Goal: Transaction & Acquisition: Purchase product/service

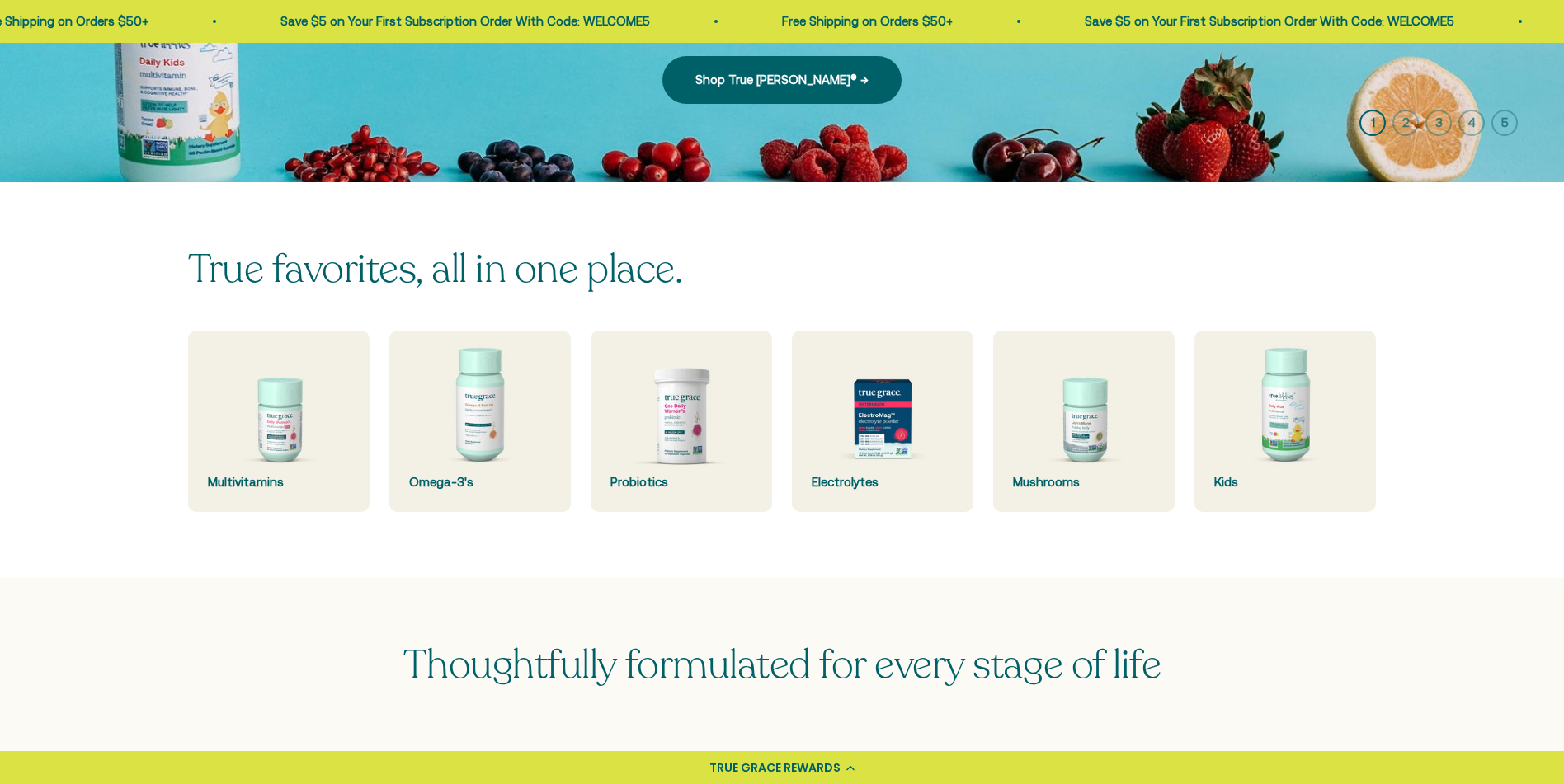
scroll to position [324, 0]
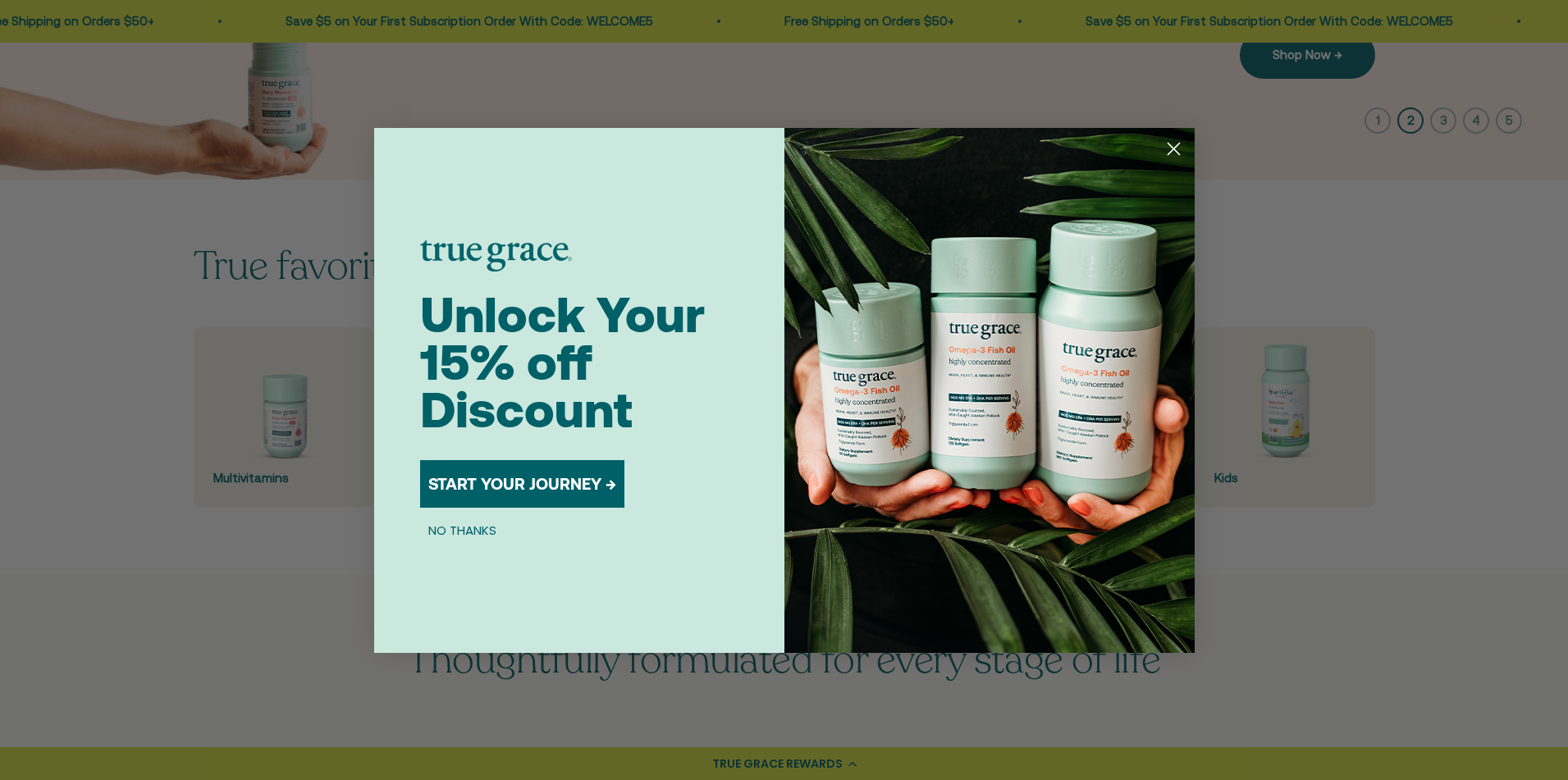
click at [1174, 145] on circle "Close dialog" at bounding box center [1173, 148] width 27 height 27
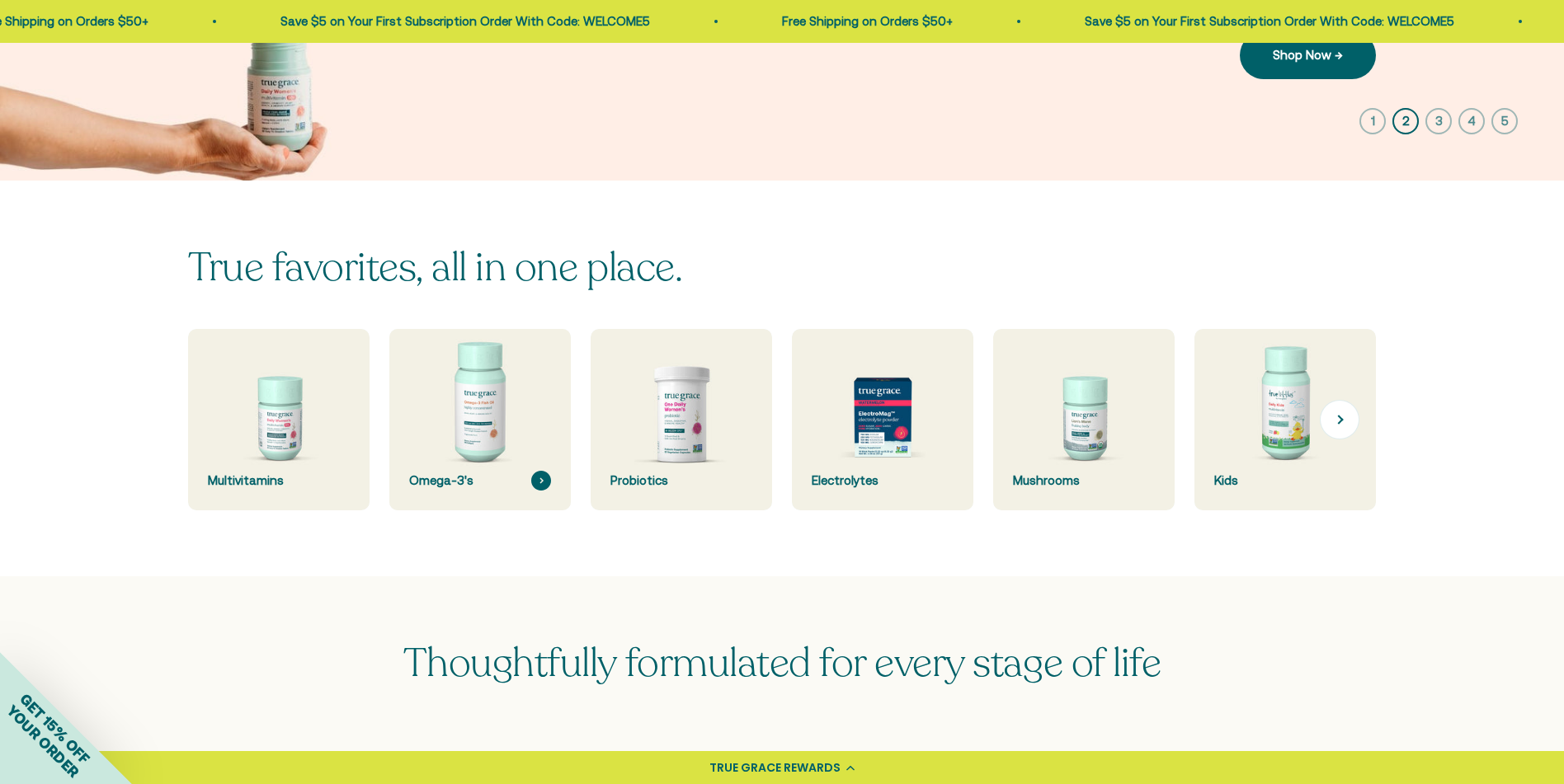
click at [472, 431] on img at bounding box center [479, 420] width 192 height 192
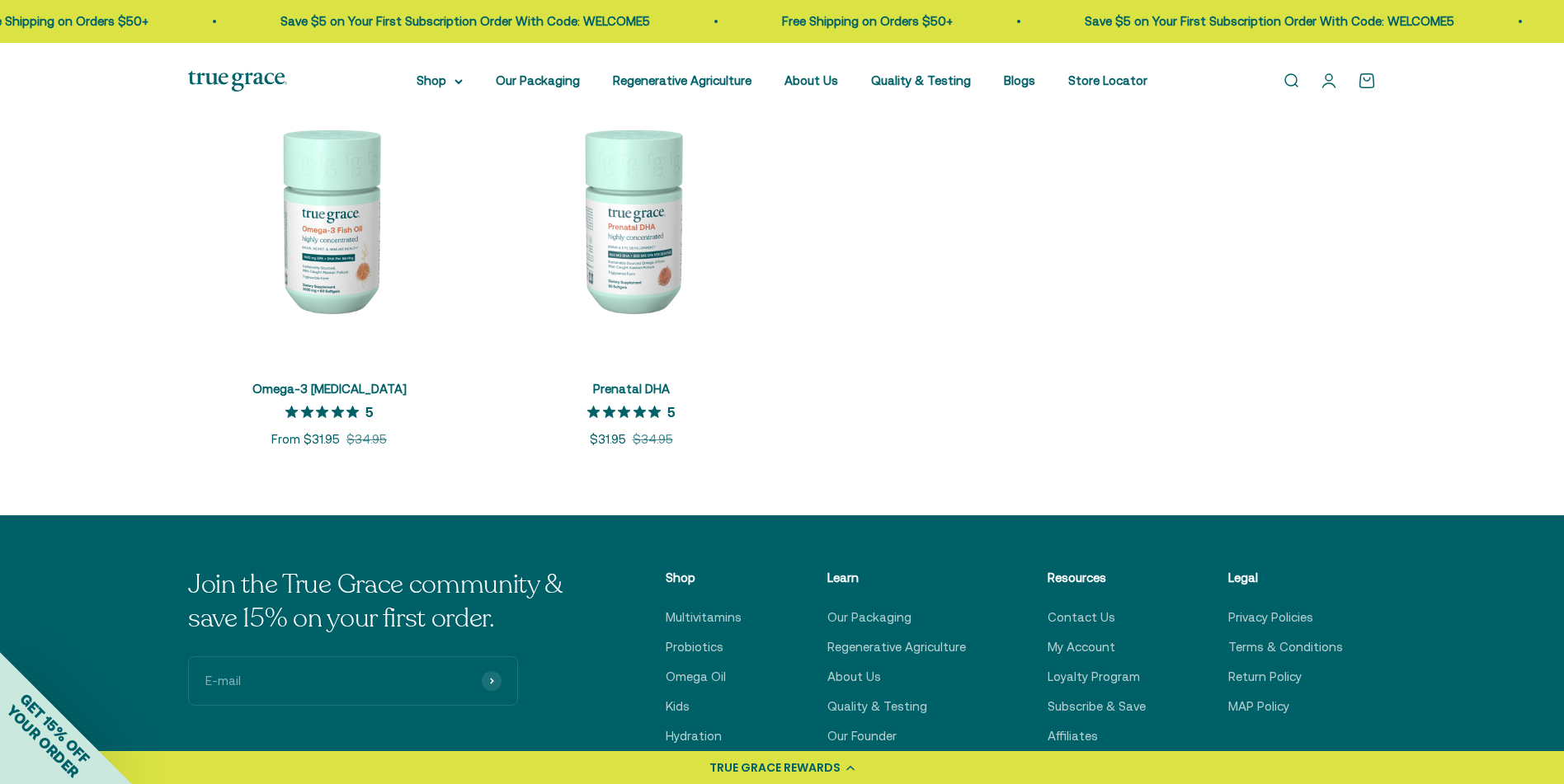
scroll to position [386, 0]
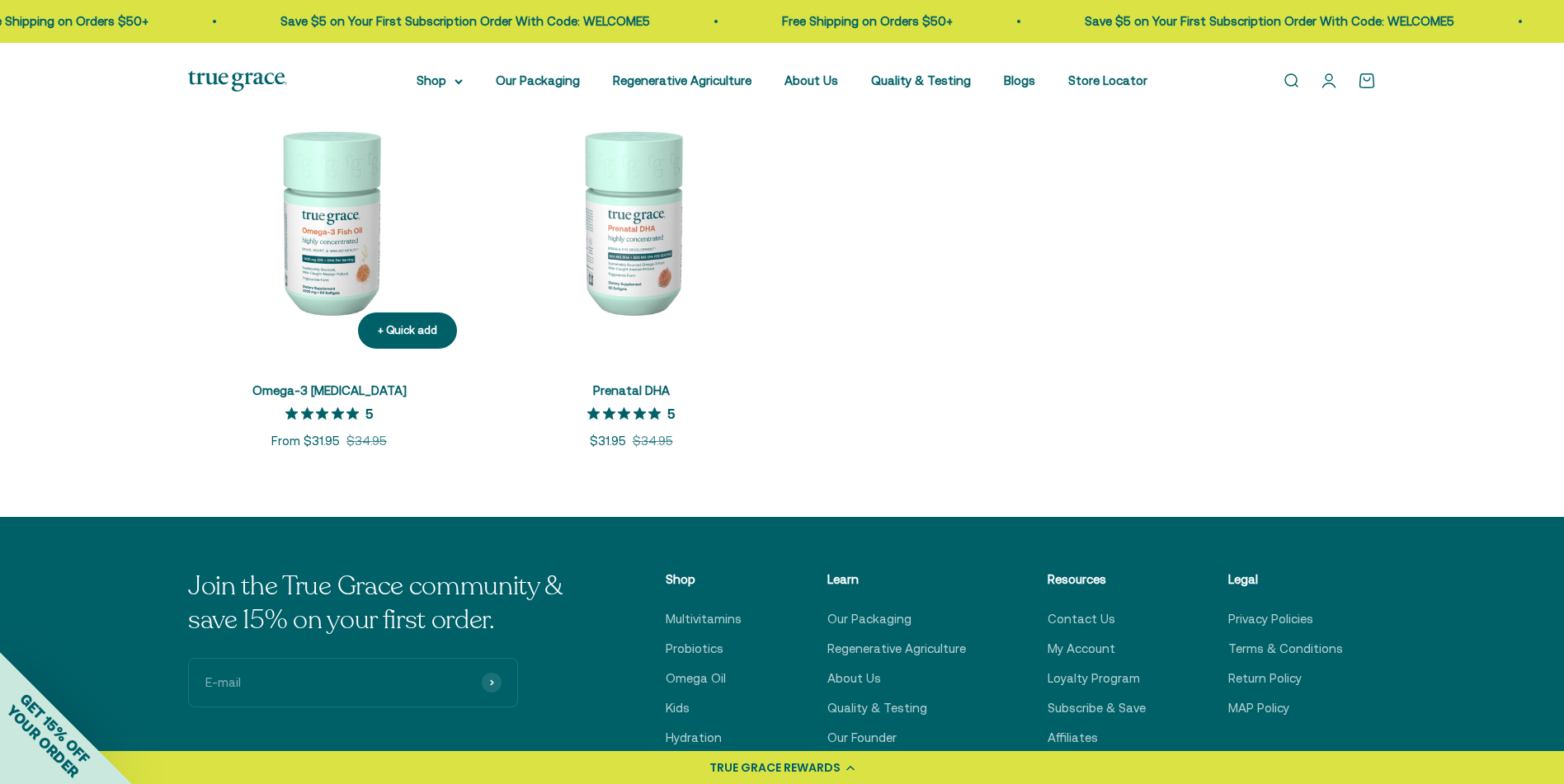
click at [331, 277] on img at bounding box center [329, 221] width 282 height 282
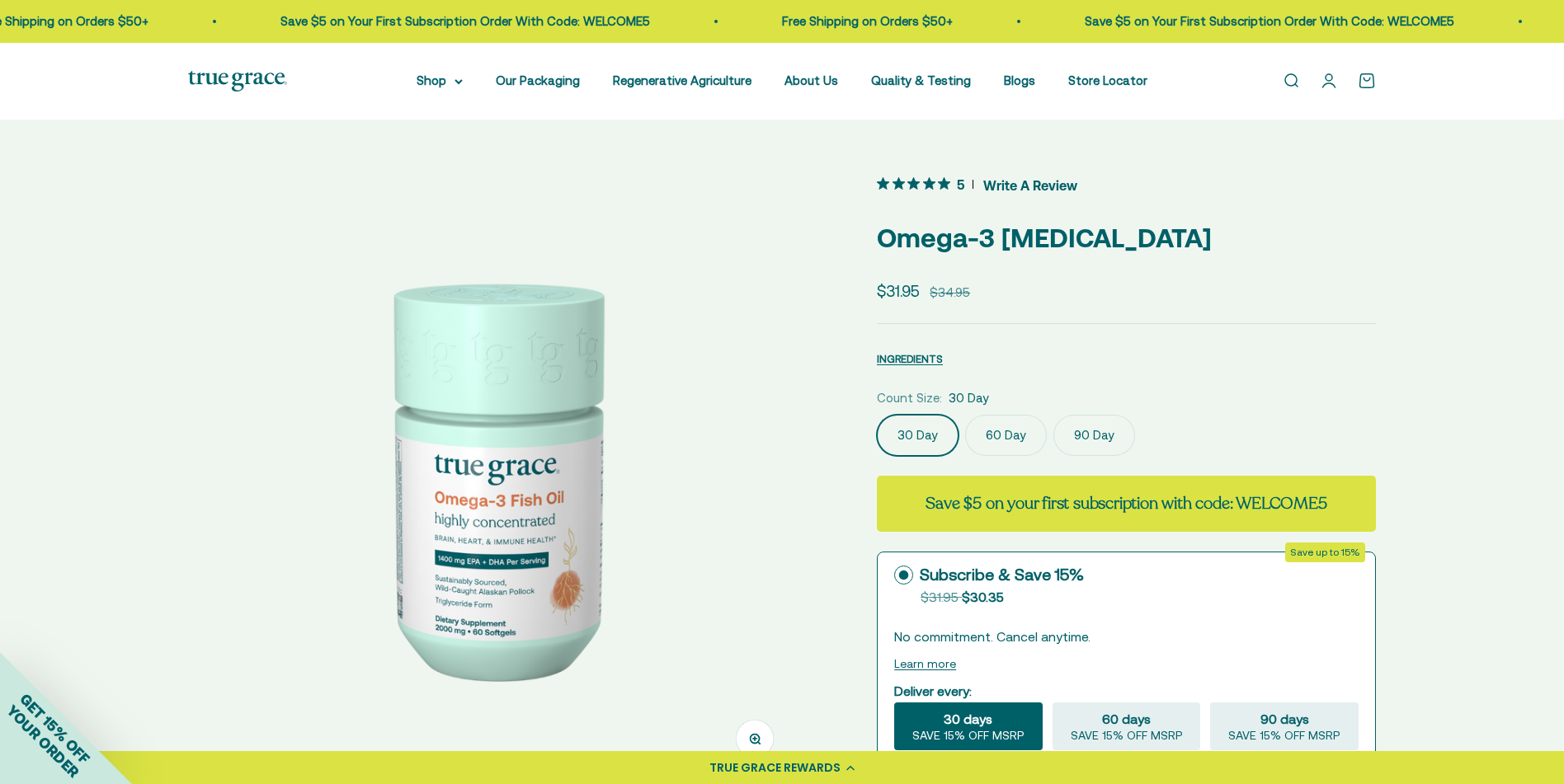
click at [1004, 431] on label "60 Day" at bounding box center [1006, 435] width 82 height 41
click at [877, 415] on input "60 Day" at bounding box center [876, 414] width 1 height 1
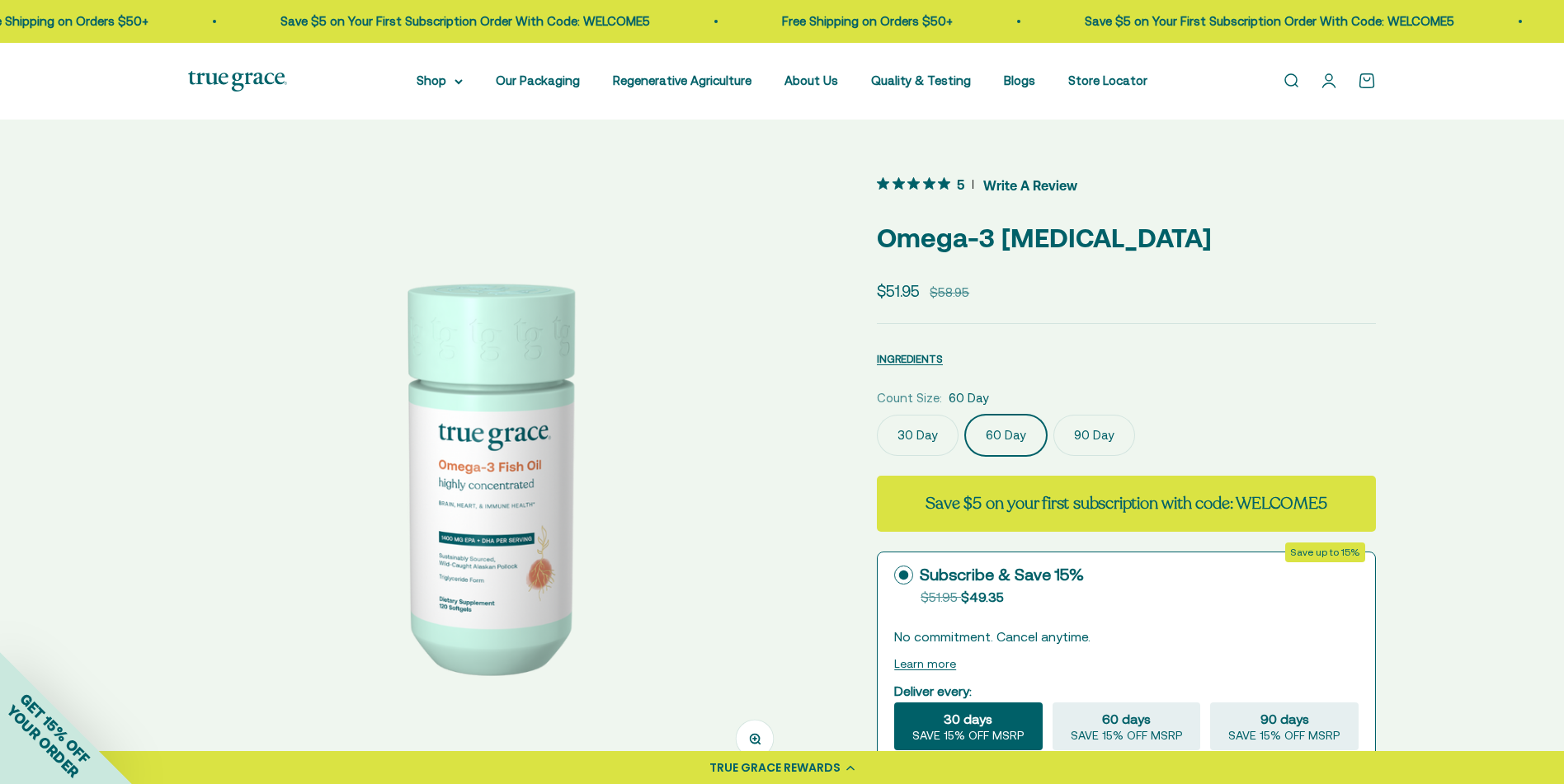
click at [1073, 433] on label "90 Day" at bounding box center [1094, 435] width 82 height 41
click at [877, 415] on input "90 Day" at bounding box center [876, 414] width 1 height 1
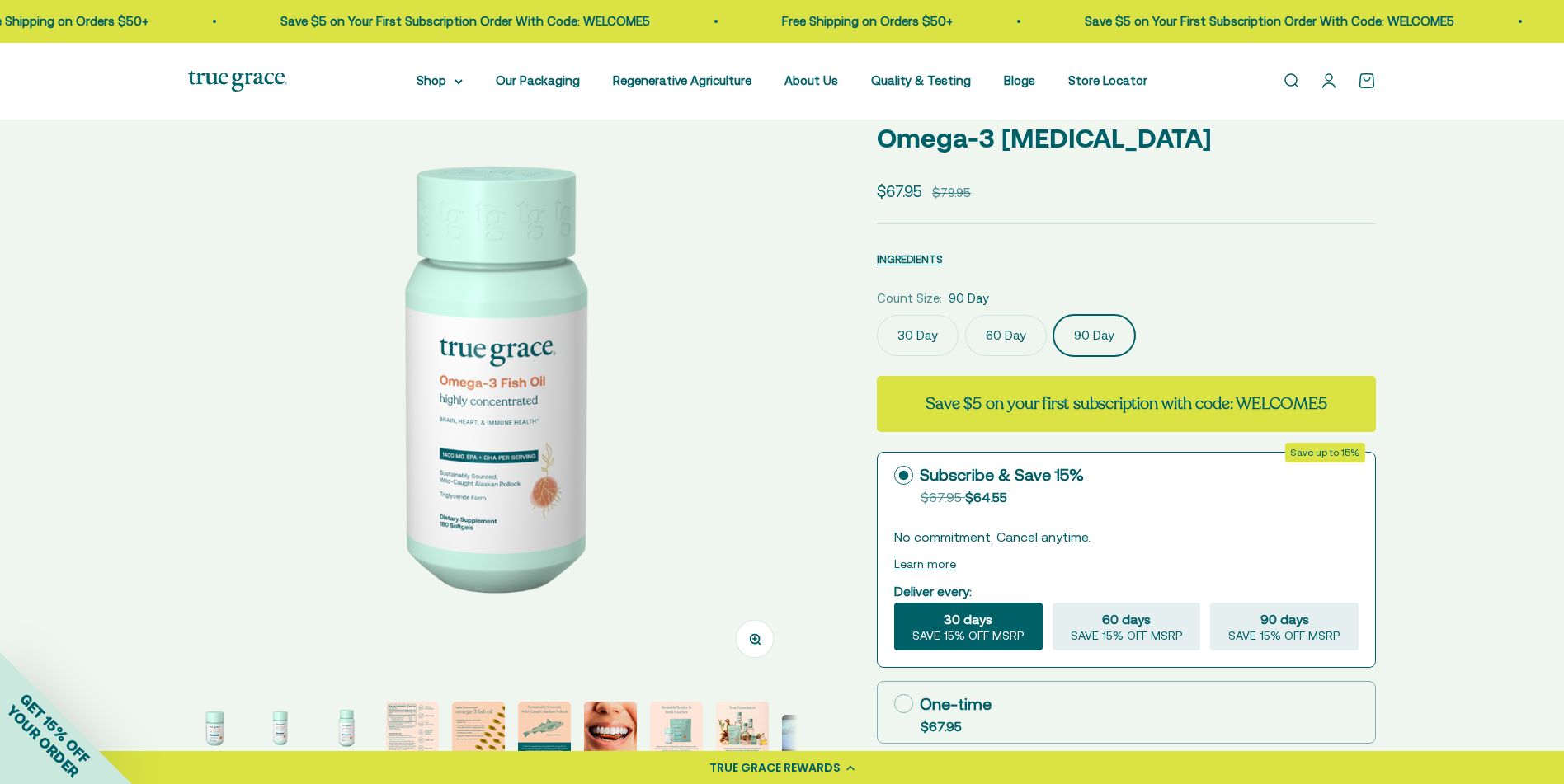
scroll to position [108, 0]
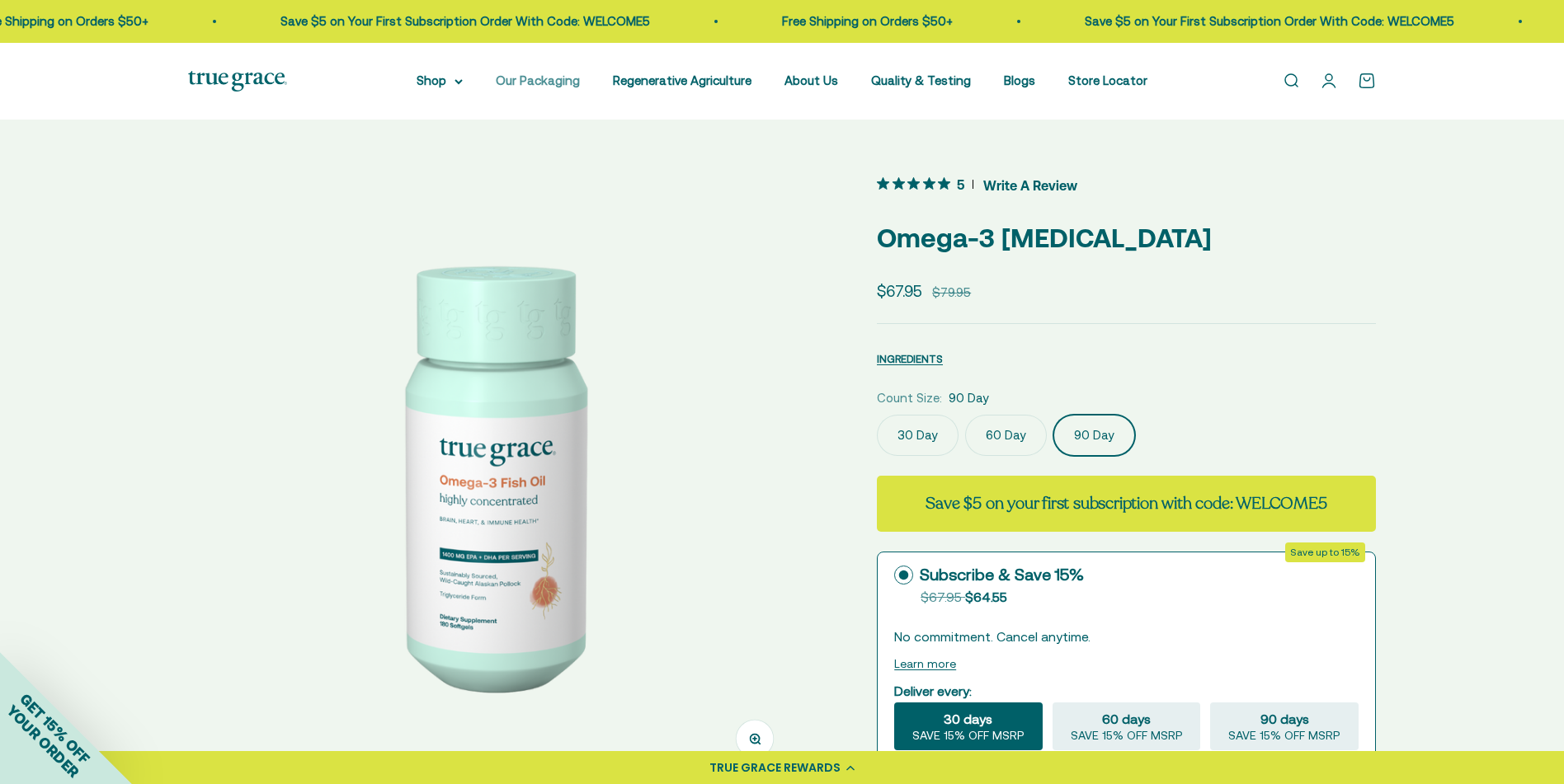
click at [530, 79] on link "Our Packaging" at bounding box center [538, 80] width 85 height 14
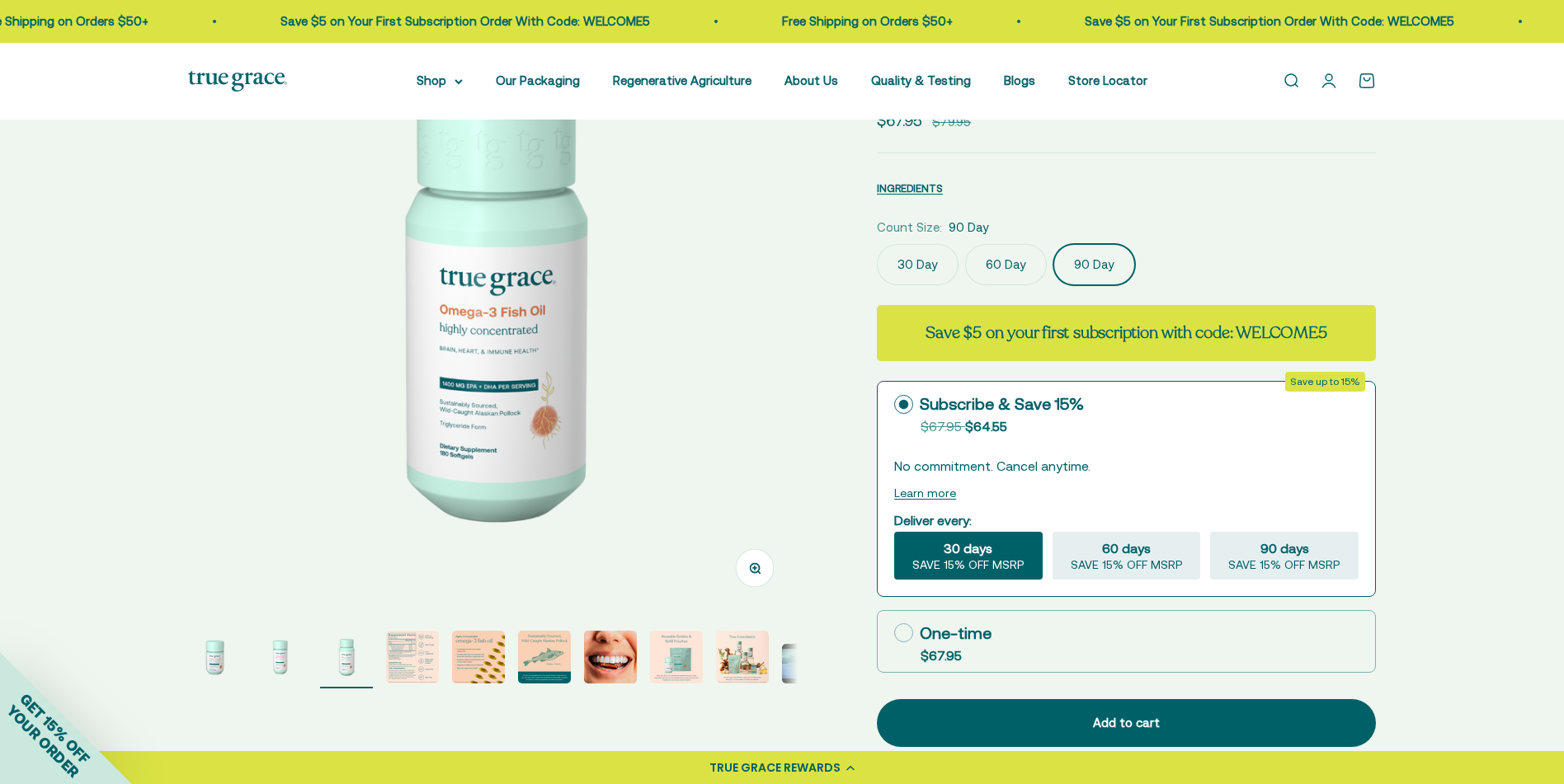
scroll to position [188, 0]
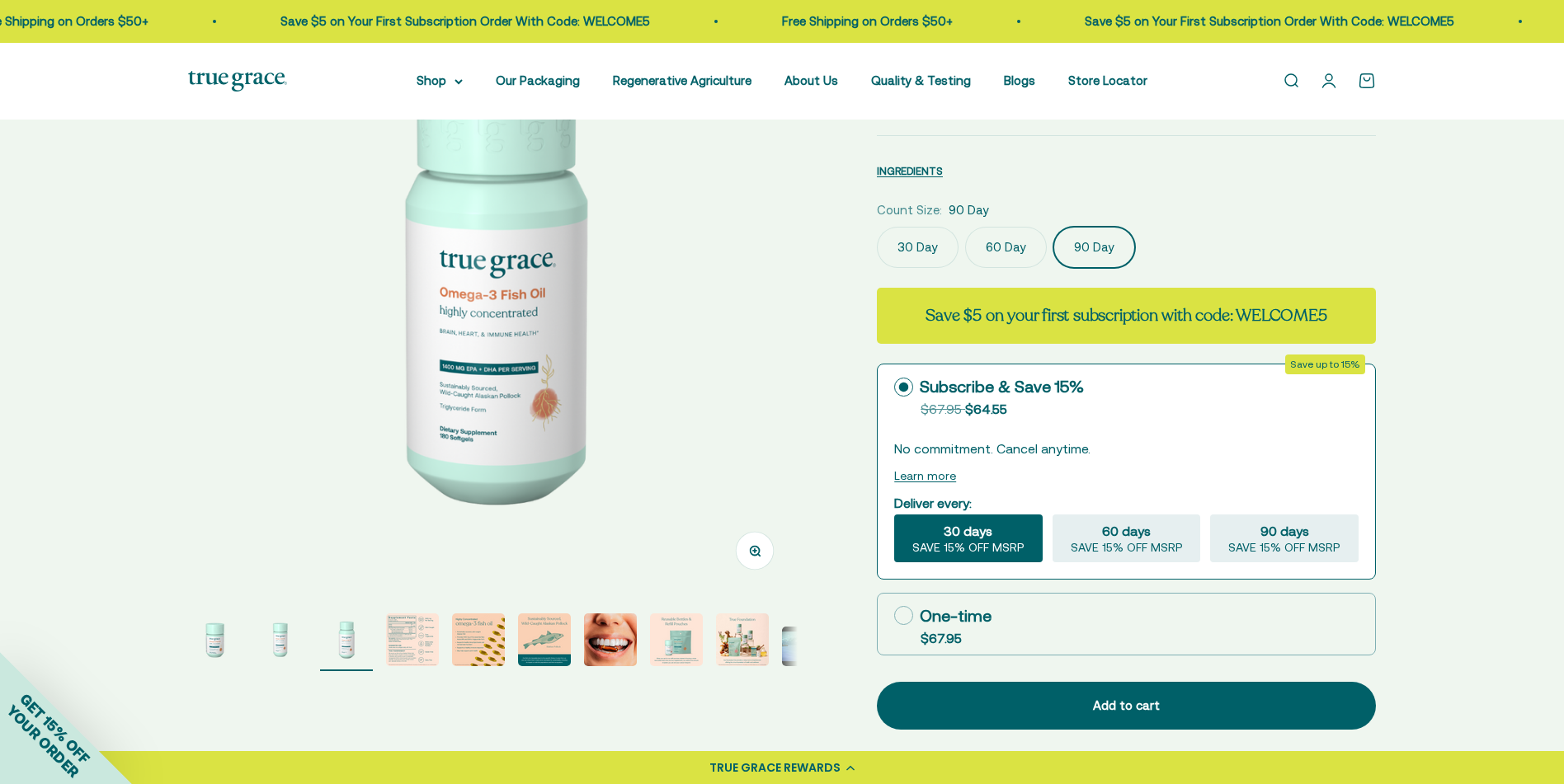
click at [903, 613] on icon at bounding box center [904, 616] width 19 height 19
click at [894, 616] on input "One-time $67.95" at bounding box center [893, 616] width 1 height 1
radio input "true"
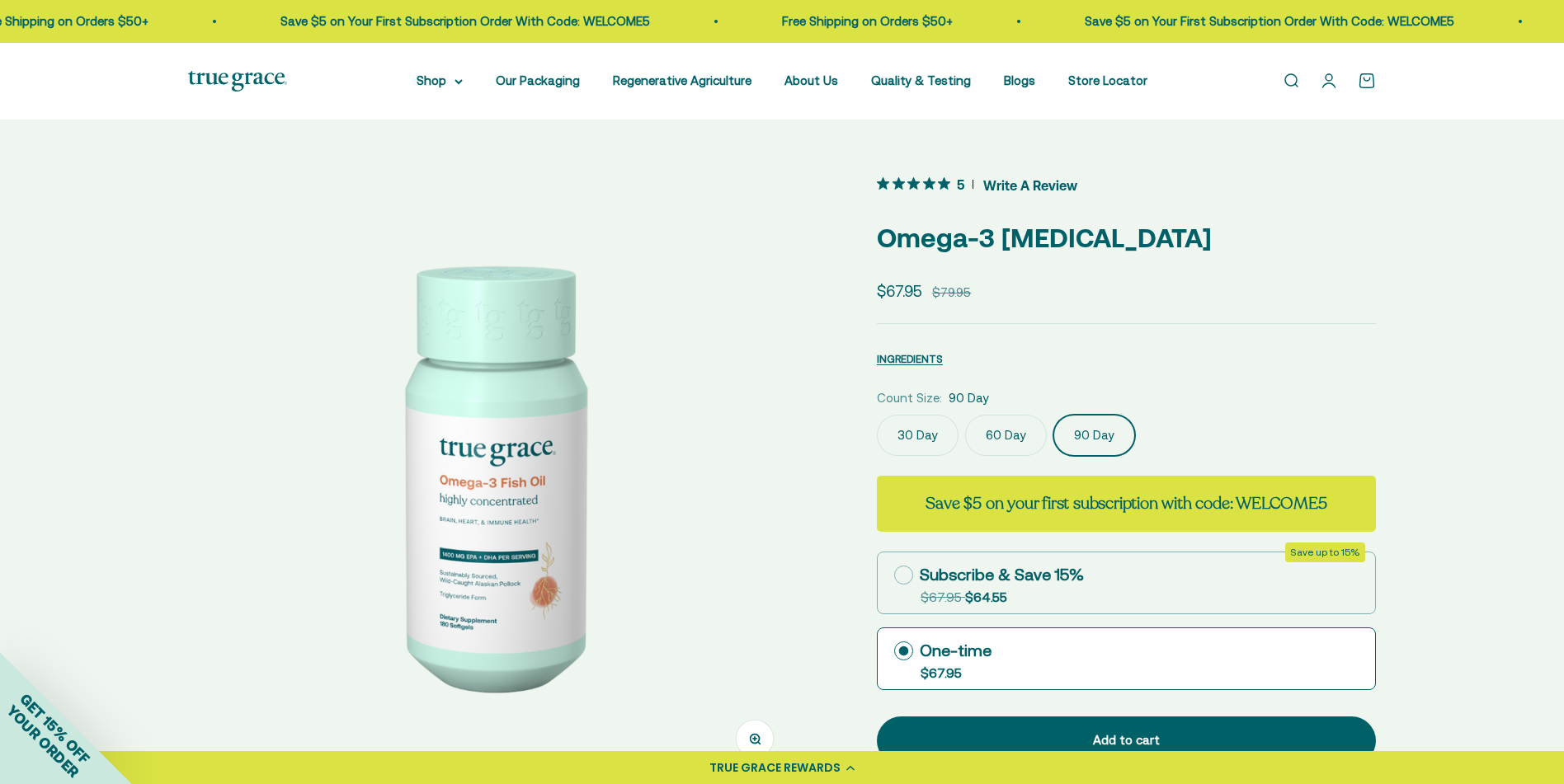
scroll to position [6, 0]
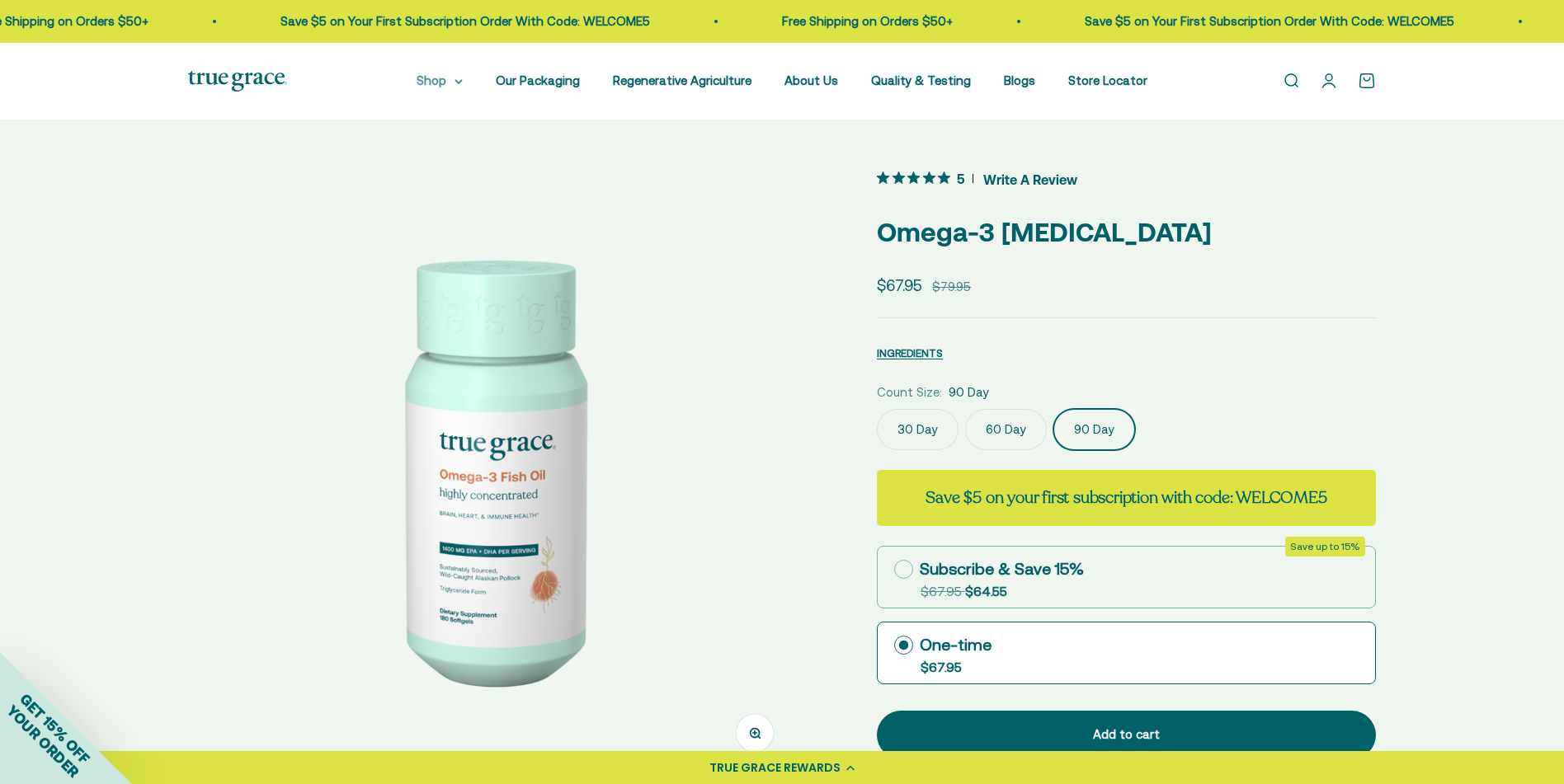
click at [434, 81] on summary "Shop" at bounding box center [440, 81] width 46 height 19
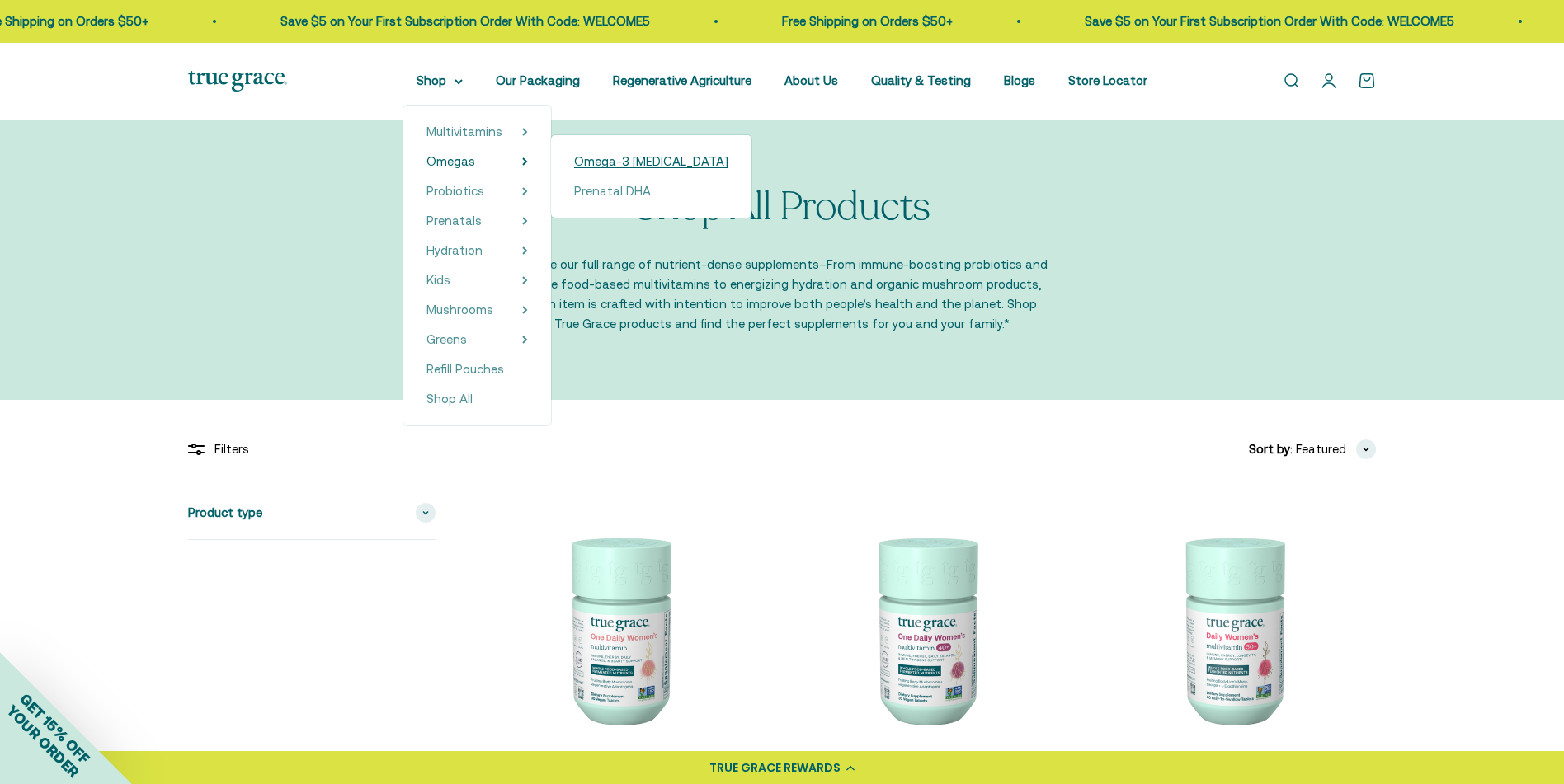
click at [599, 161] on span "Omega-3 [MEDICAL_DATA]" at bounding box center [651, 161] width 154 height 14
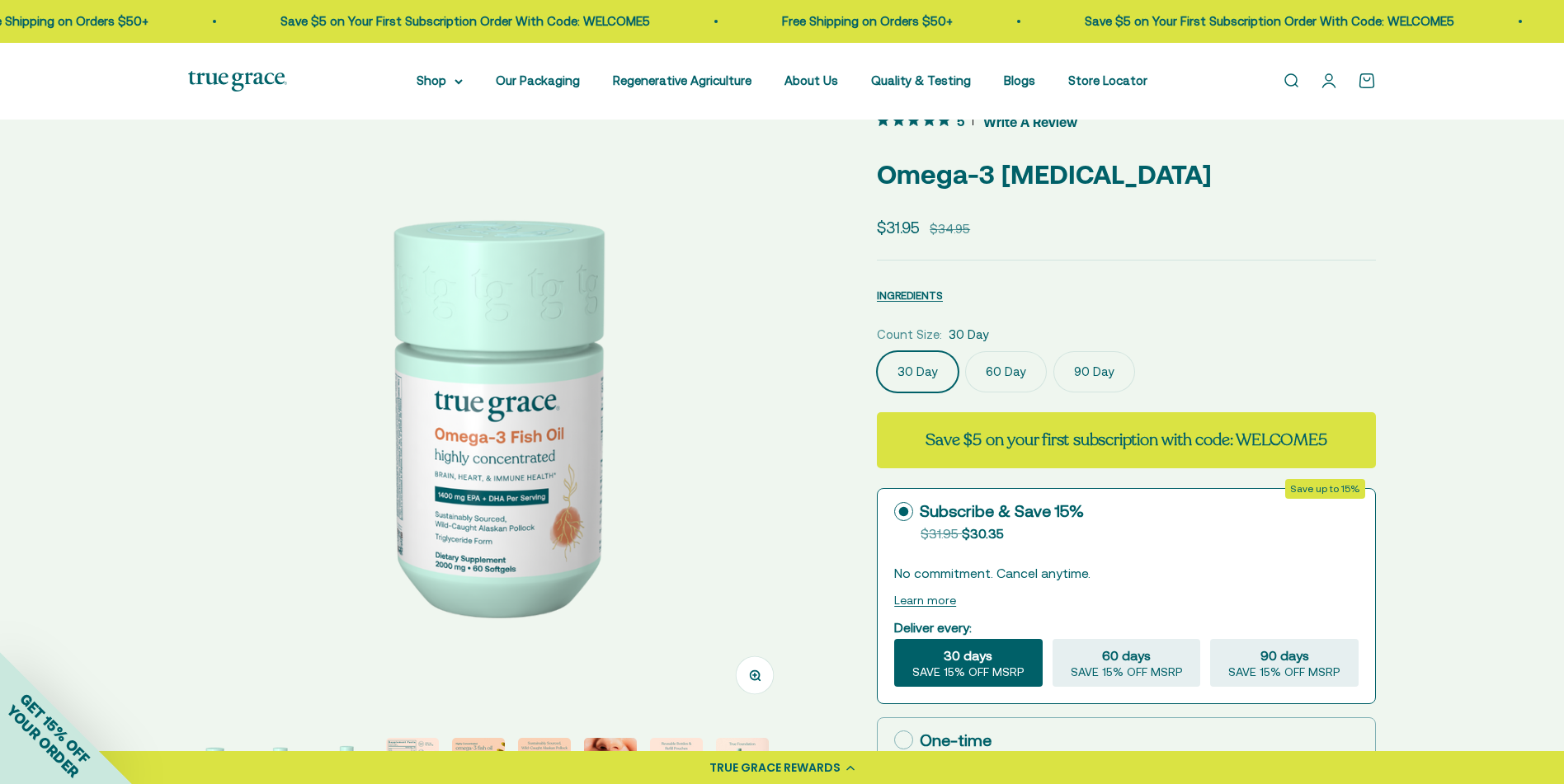
scroll to position [26, 0]
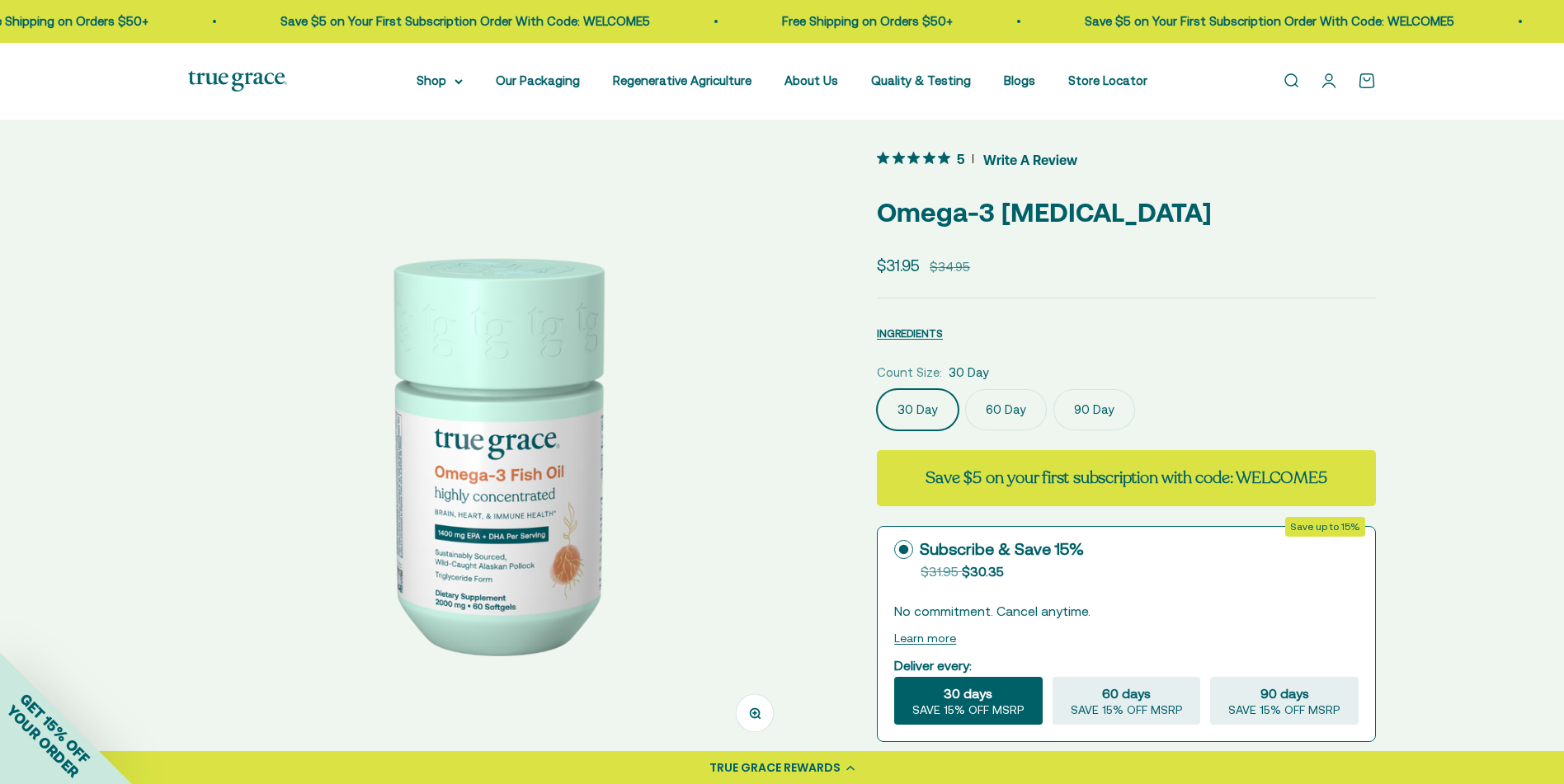
click at [1001, 411] on label "60 Day" at bounding box center [1006, 410] width 82 height 41
click at [877, 389] on input "60 Day" at bounding box center [876, 388] width 1 height 1
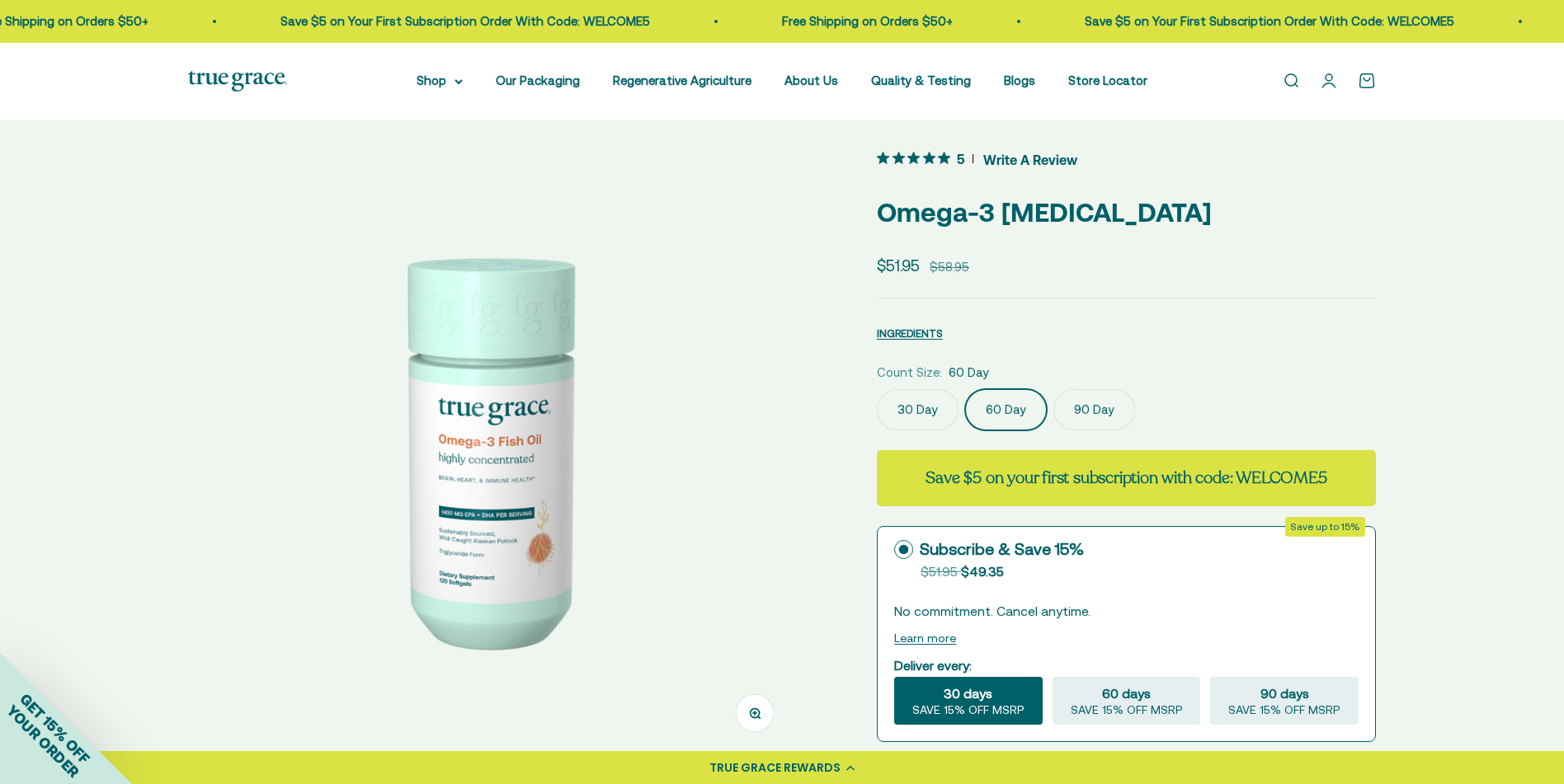
click at [1086, 408] on label "90 Day" at bounding box center [1094, 410] width 82 height 41
click at [877, 389] on input "90 Day" at bounding box center [876, 388] width 1 height 1
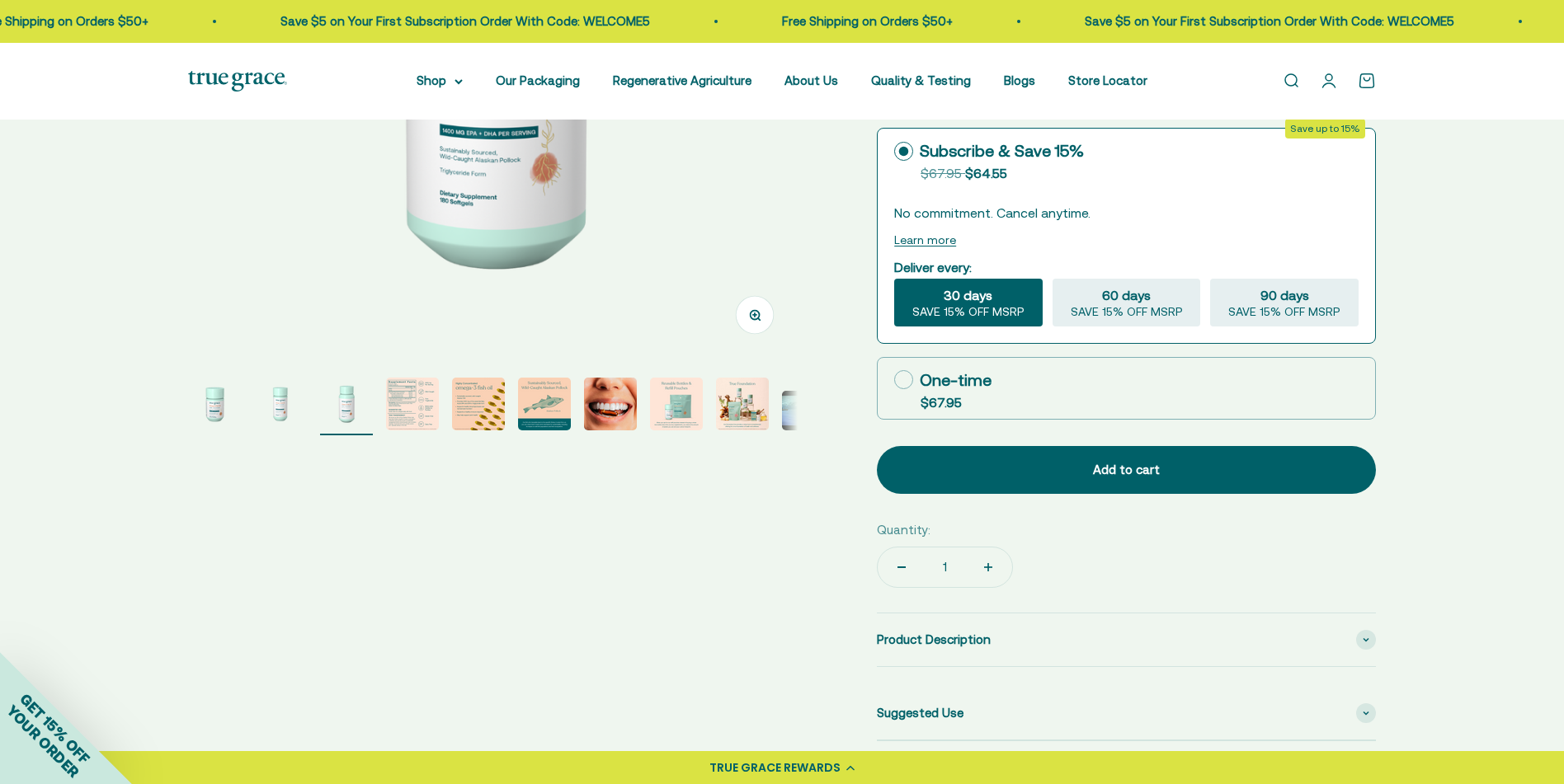
scroll to position [421, 0]
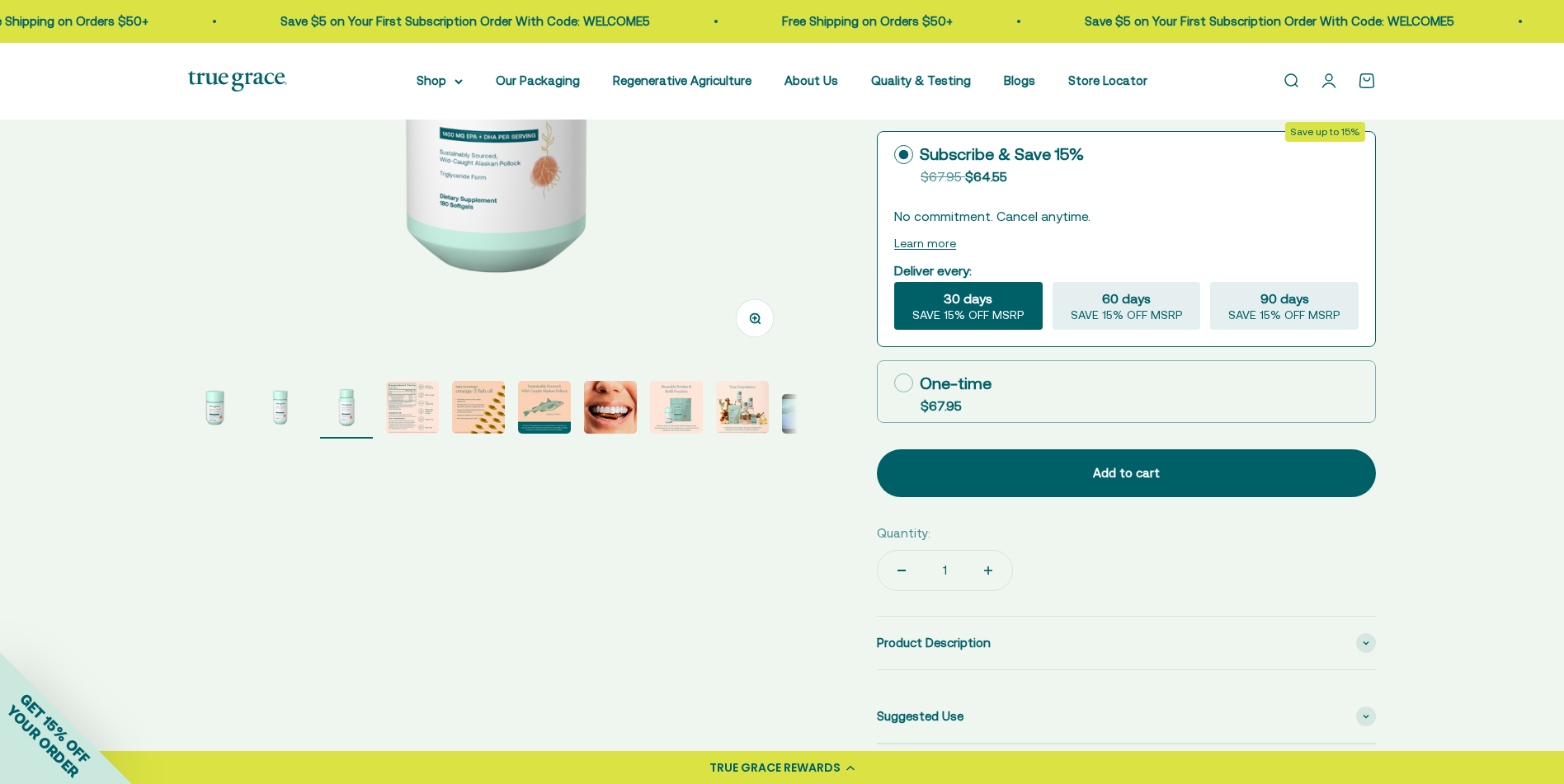
click at [679, 400] on img "Go to item 8" at bounding box center [677, 408] width 53 height 53
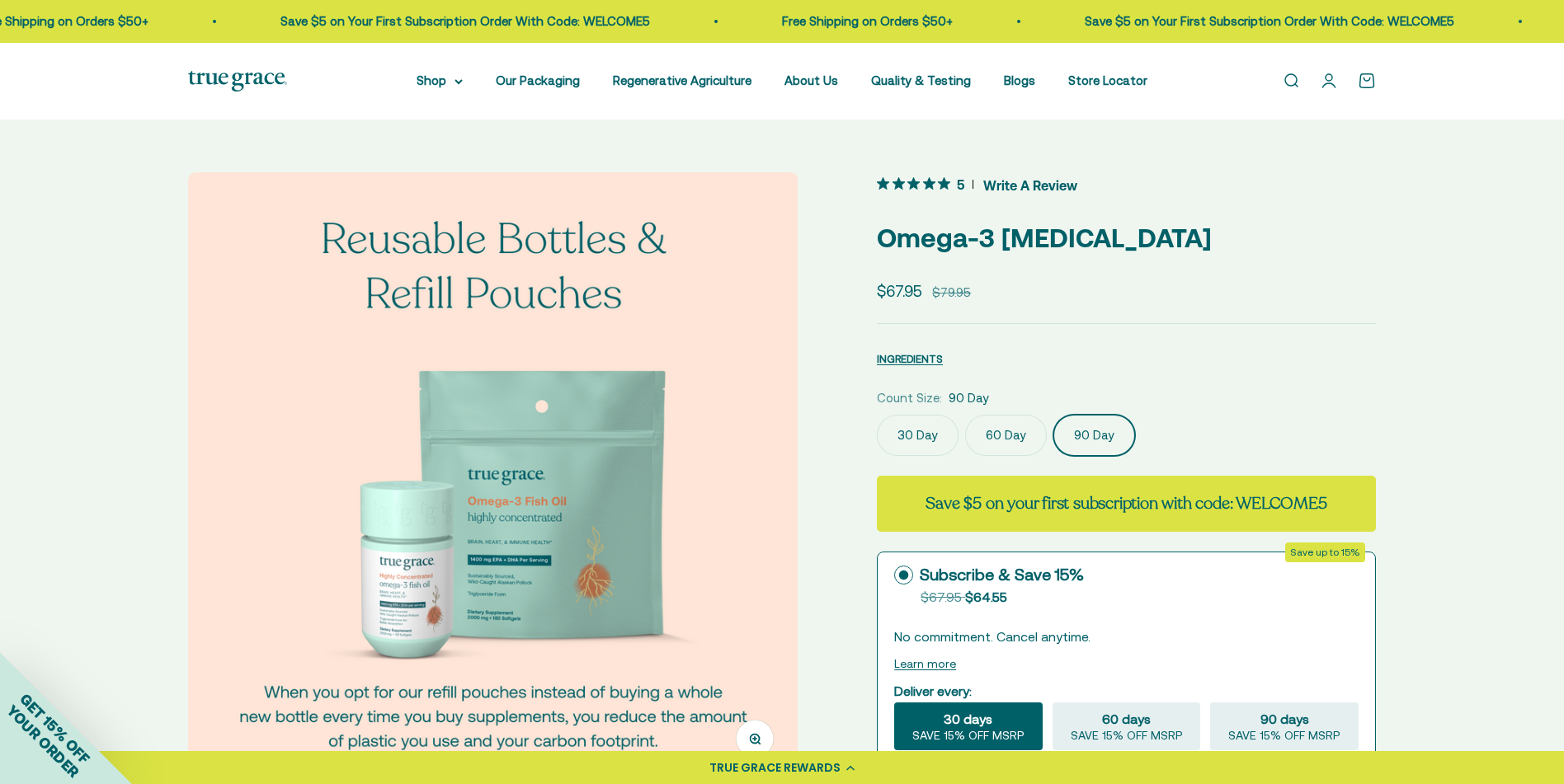
scroll to position [0, 0]
